Goal: Information Seeking & Learning: Find specific page/section

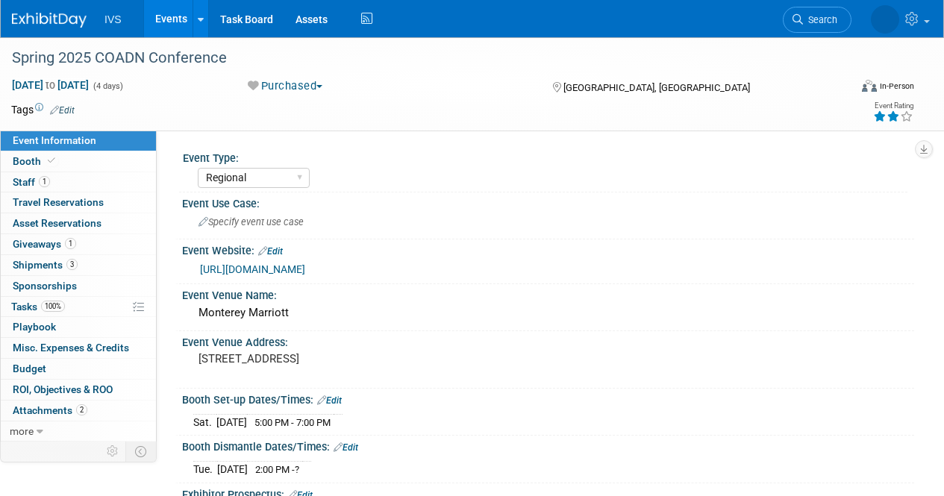
select select "Regional"
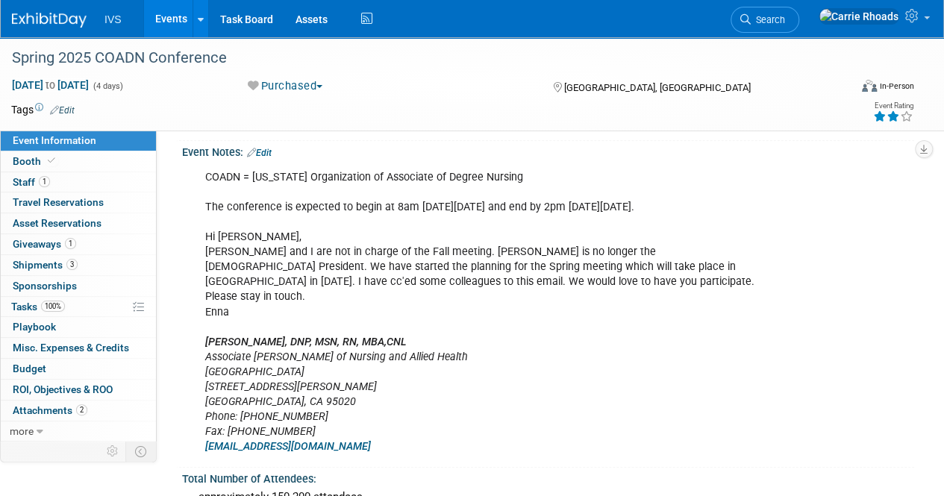
click at [57, 22] on img at bounding box center [49, 20] width 75 height 15
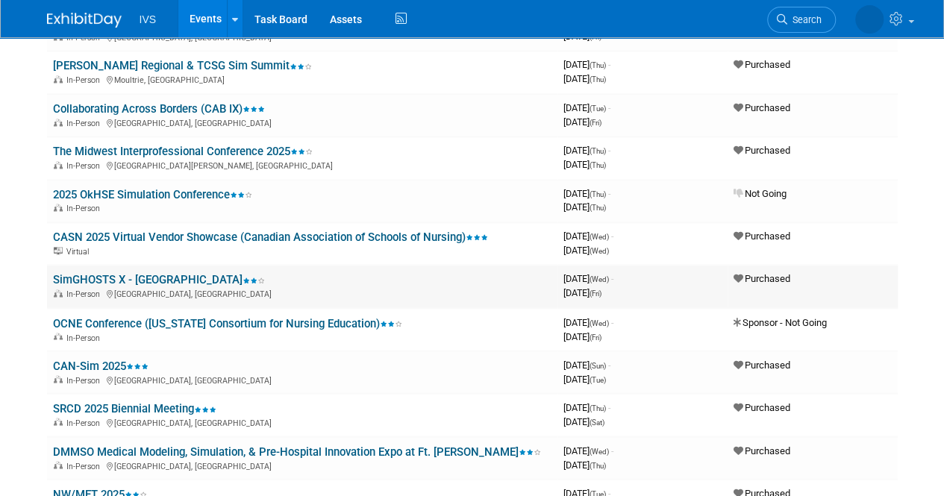
scroll to position [1119, 0]
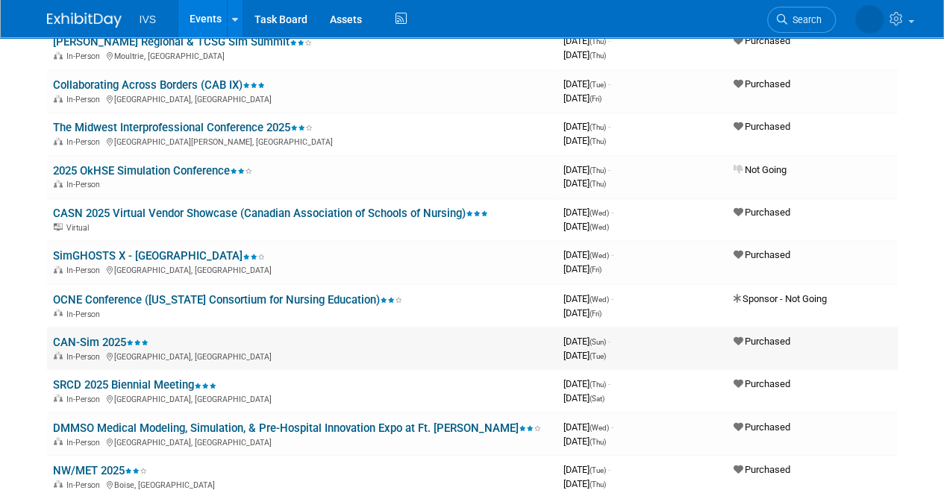
click at [106, 345] on link "CAN-Sim 2025" at bounding box center [100, 341] width 95 height 13
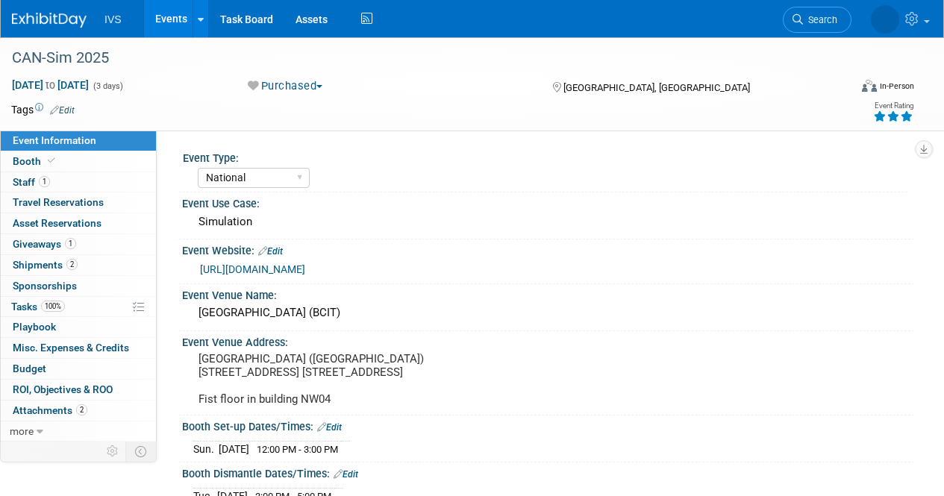
select select "National"
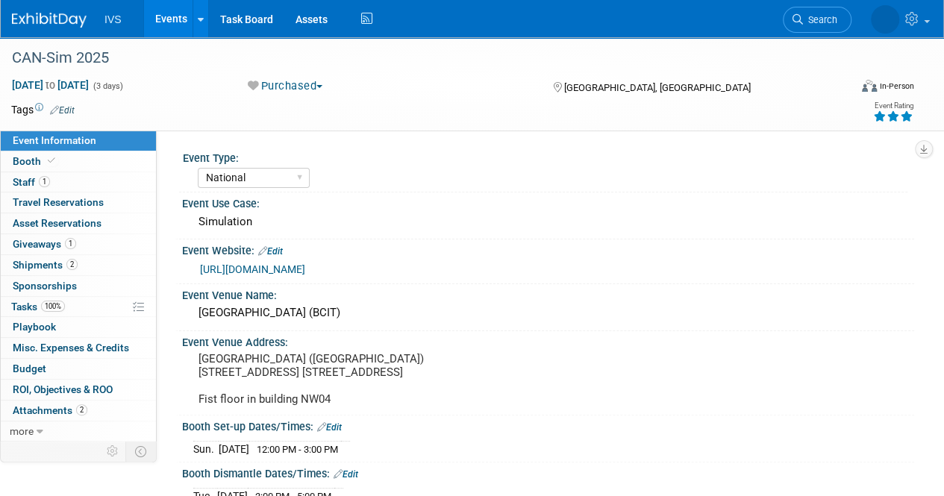
click at [66, 24] on img at bounding box center [49, 20] width 75 height 15
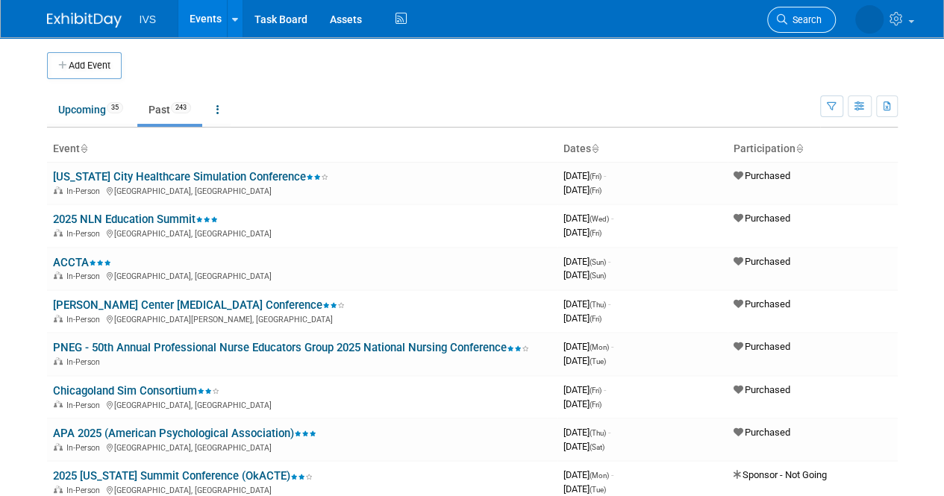
click at [788, 16] on span "Search" at bounding box center [804, 19] width 34 height 11
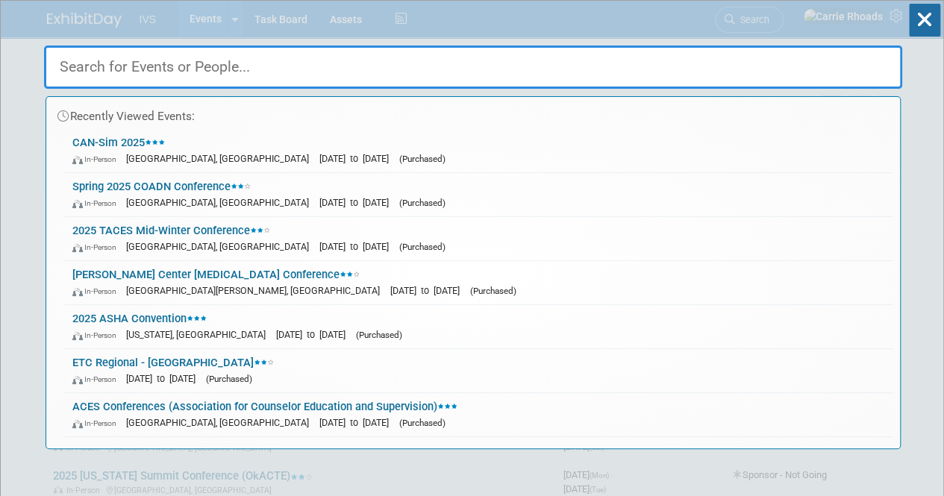
click at [500, 69] on input "text" at bounding box center [473, 66] width 858 height 43
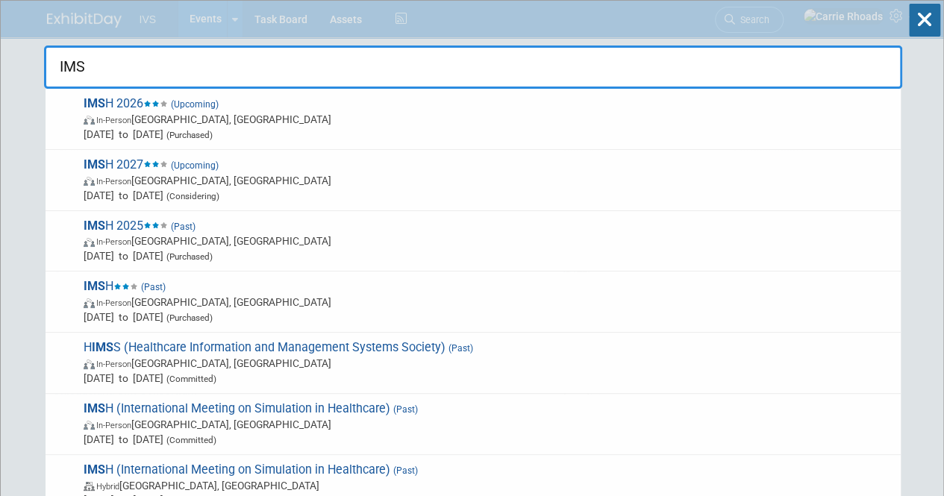
type input "IMSH"
drag, startPoint x: 206, startPoint y: 66, endPoint x: 36, endPoint y: 59, distance: 170.2
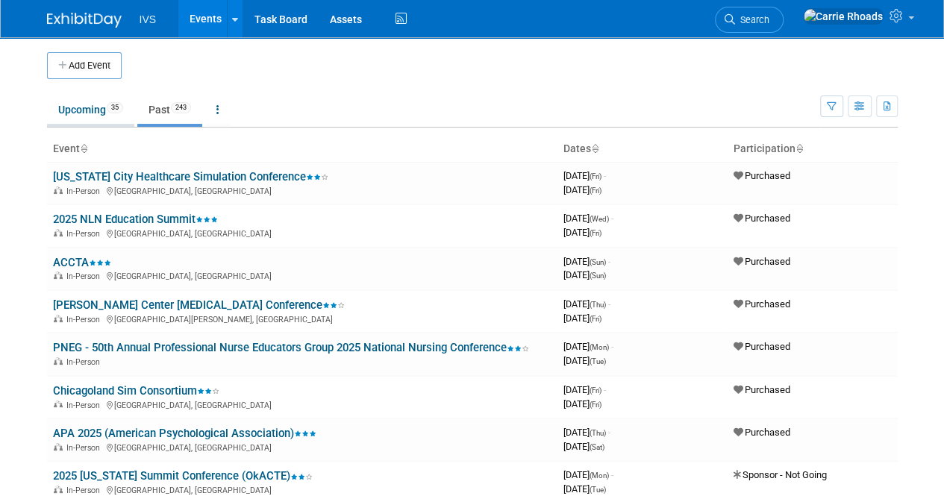
click at [92, 106] on link "Upcoming 35" at bounding box center [90, 109] width 87 height 28
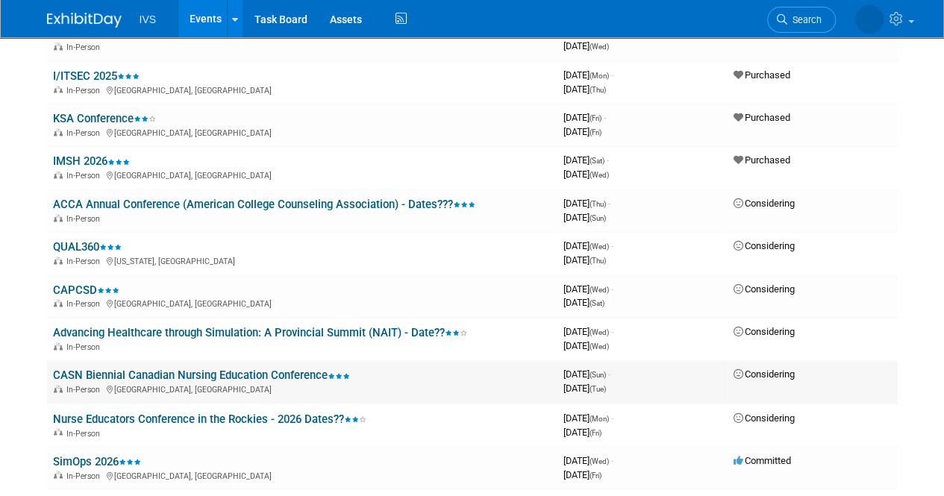
scroll to position [966, 0]
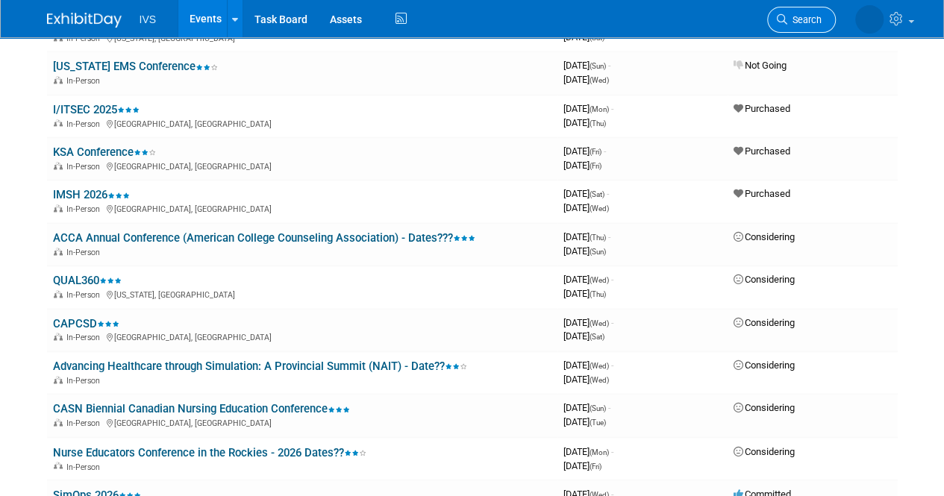
click at [789, 20] on span "Search" at bounding box center [804, 19] width 34 height 11
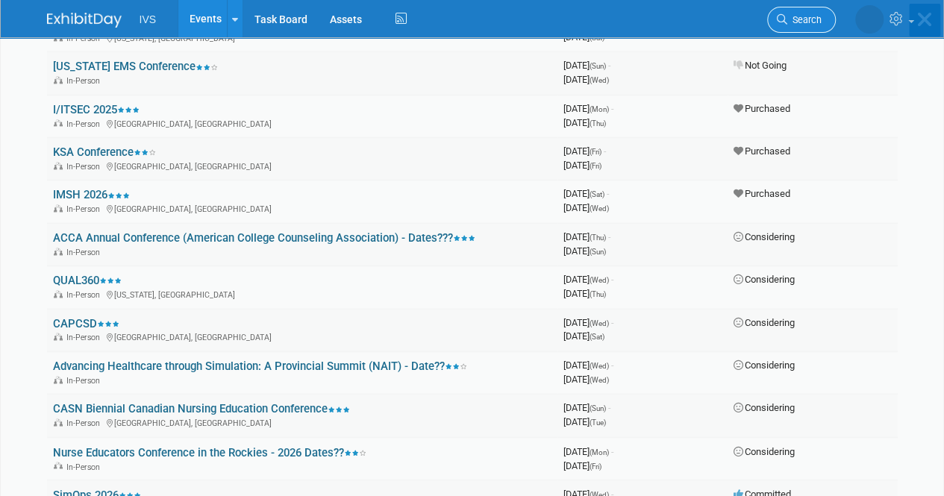
scroll to position [0, 0]
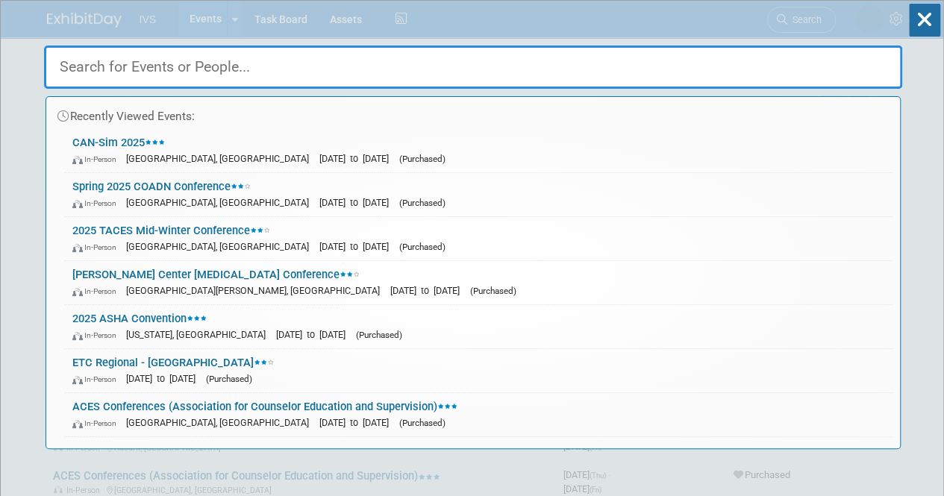
click at [340, 78] on input "text" at bounding box center [473, 66] width 858 height 43
click at [341, 75] on input "text" at bounding box center [473, 66] width 858 height 43
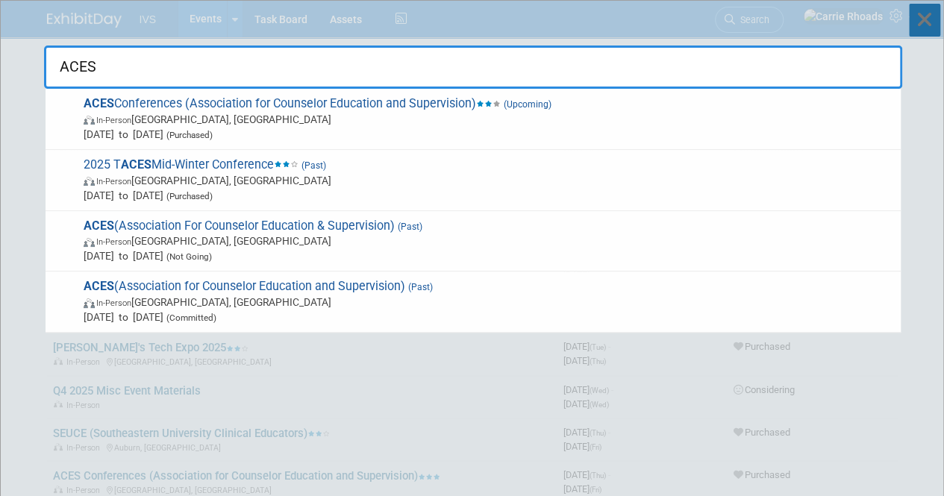
type input "ACES"
click at [922, 24] on icon at bounding box center [923, 20] width 31 height 33
